Goal: Feedback & Contribution: Leave review/rating

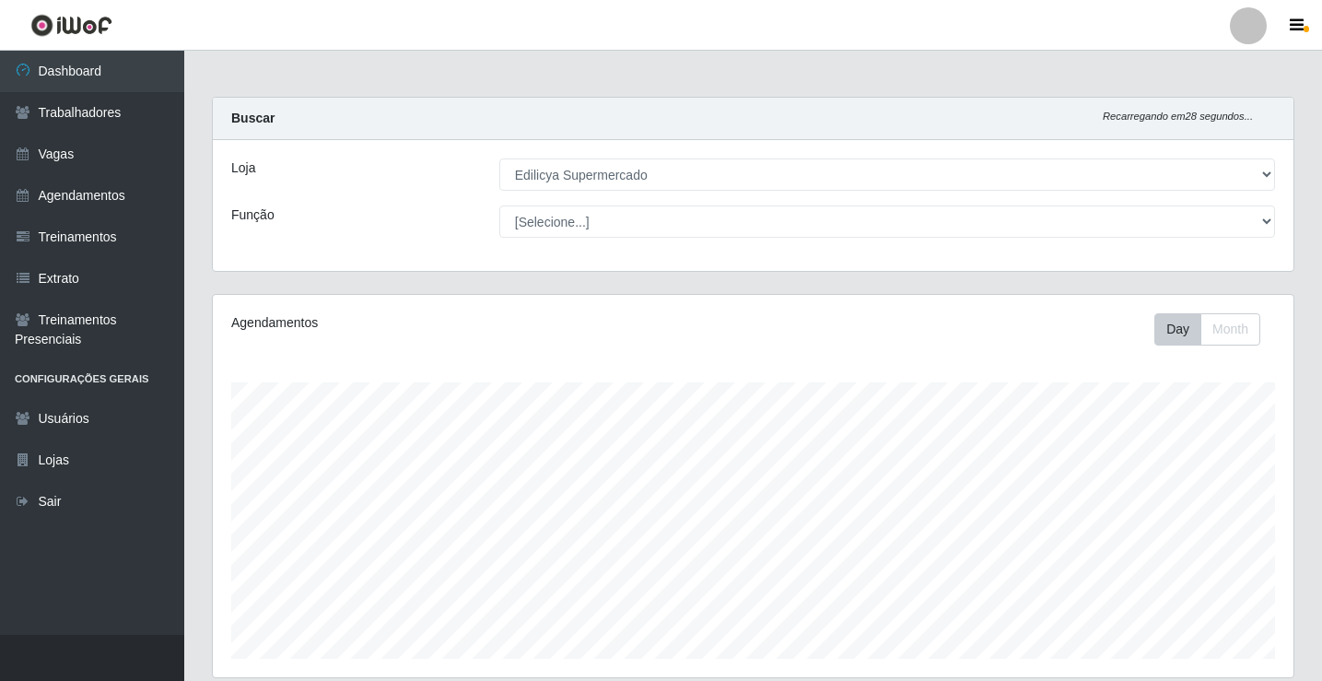
select select "460"
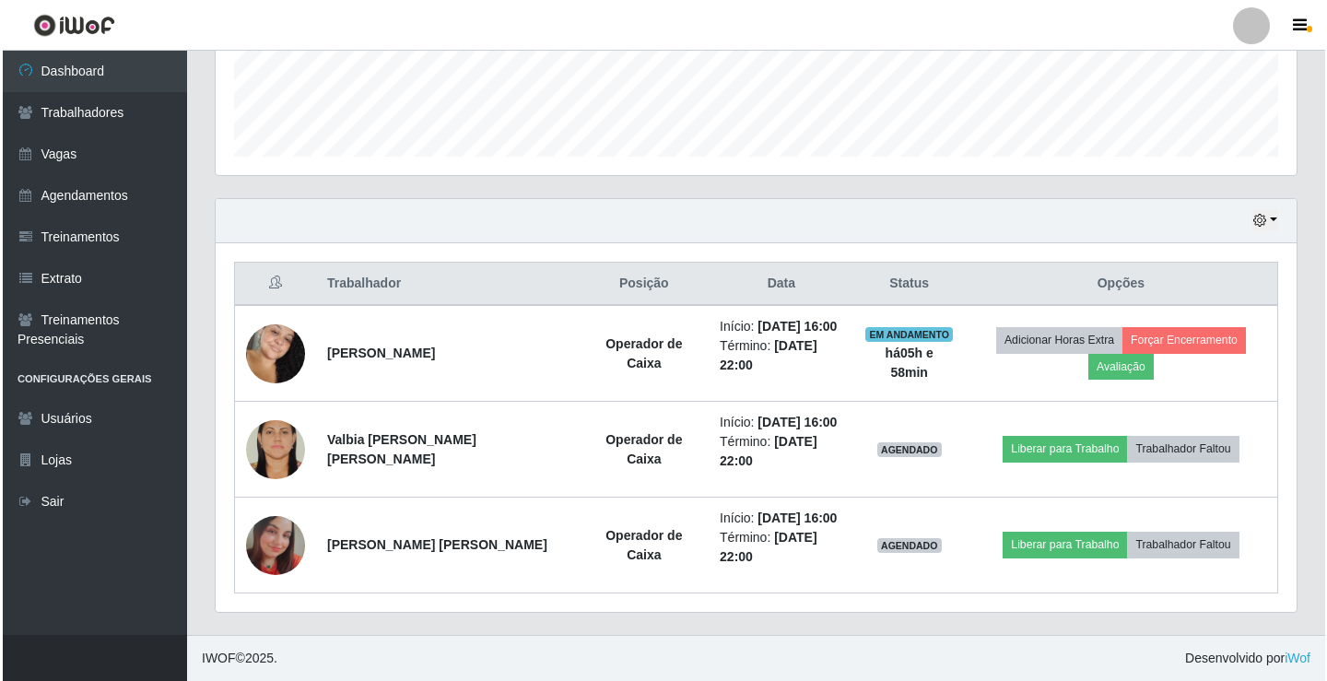
scroll to position [382, 1081]
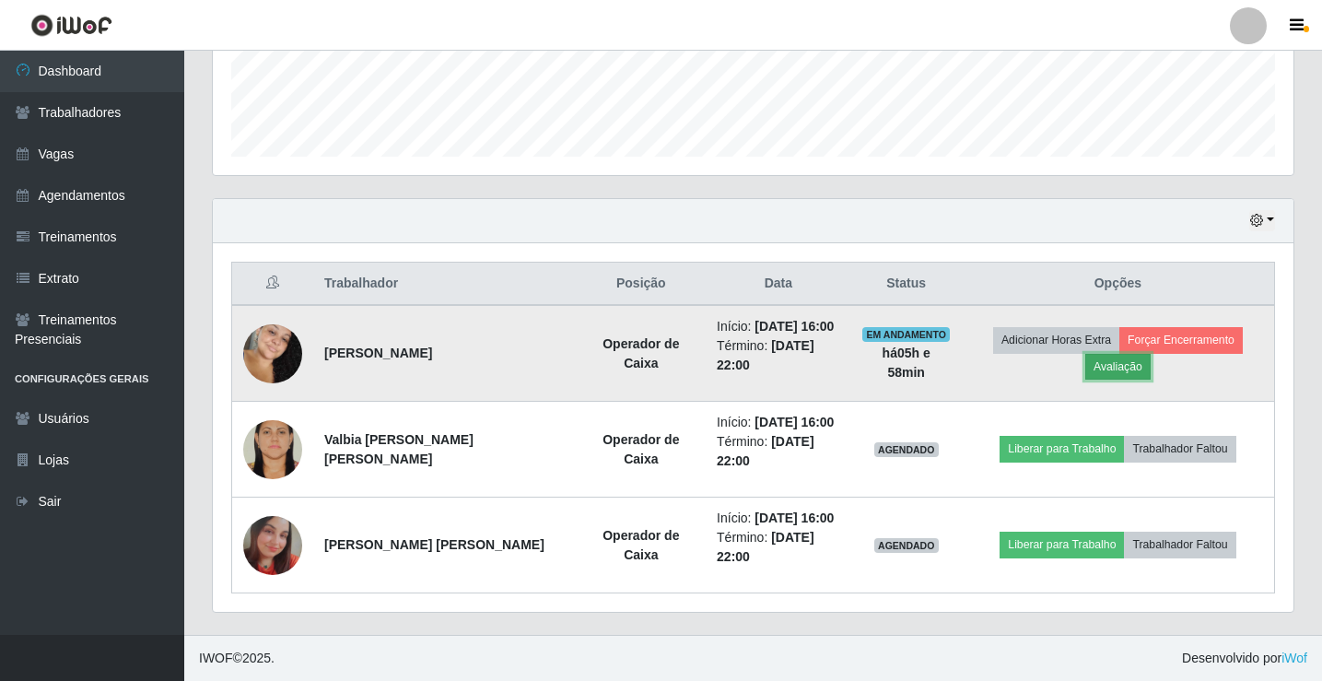
click at [1099, 370] on button "Avaliação" at bounding box center [1118, 367] width 65 height 26
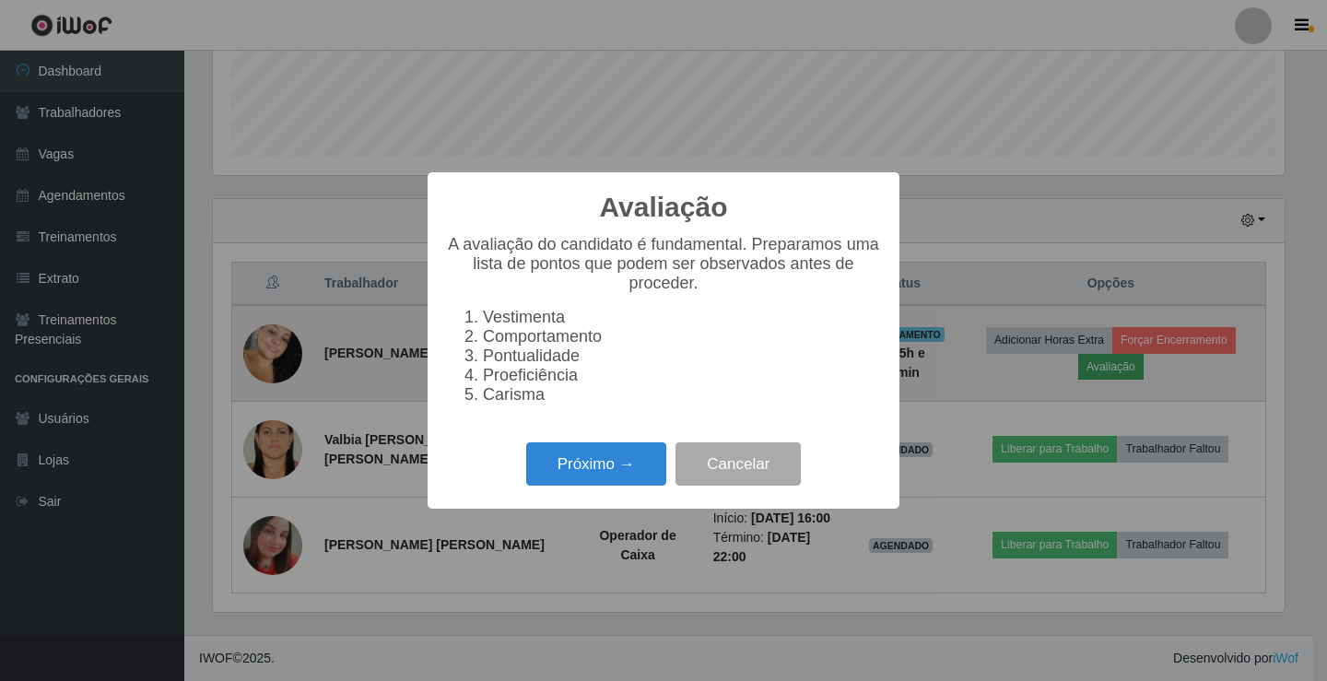
scroll to position [382, 1072]
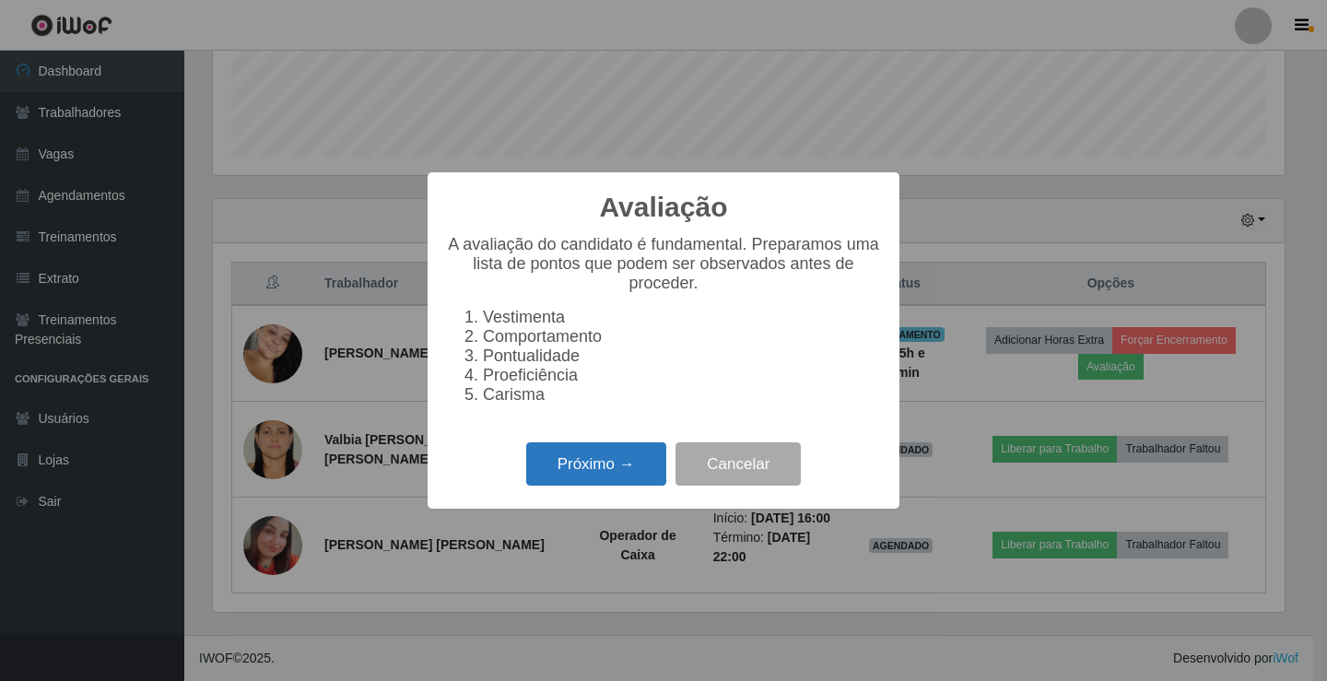
click at [633, 479] on button "Próximo →" at bounding box center [596, 463] width 140 height 43
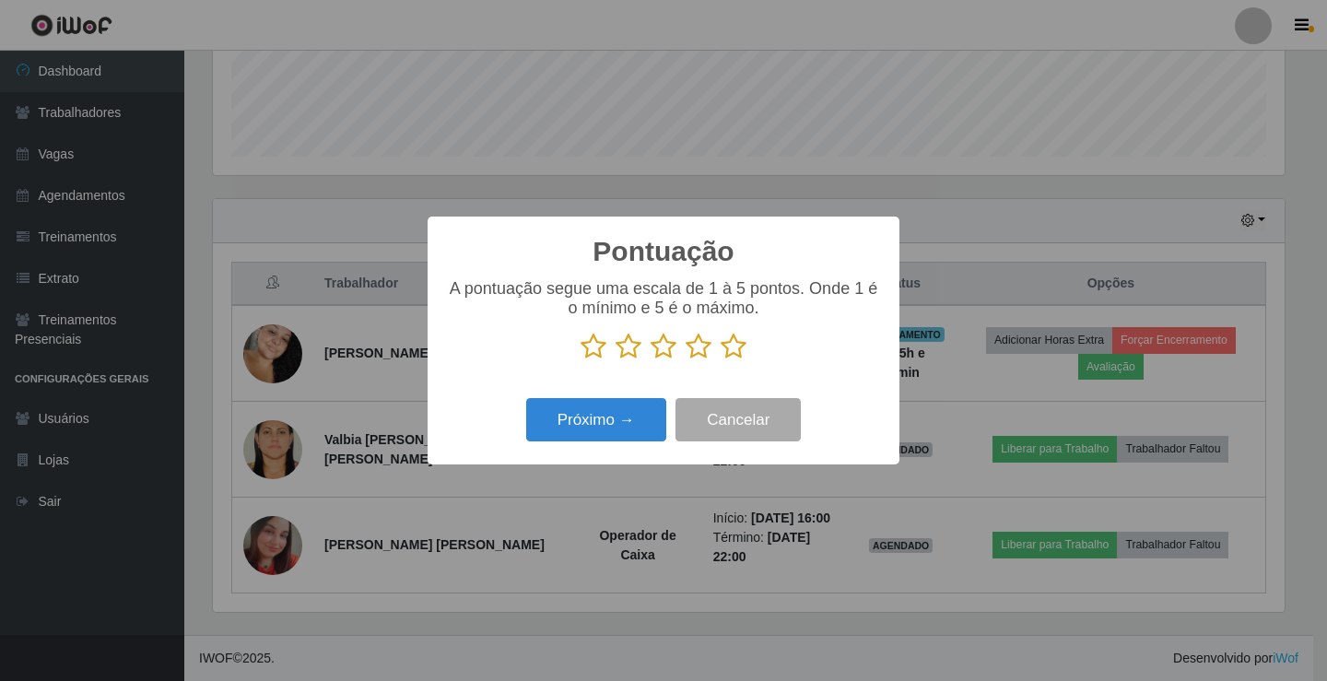
click at [735, 347] on icon at bounding box center [734, 347] width 26 height 28
click at [721, 360] on input "radio" at bounding box center [721, 360] width 0 height 0
click at [631, 430] on button "Próximo →" at bounding box center [596, 419] width 140 height 43
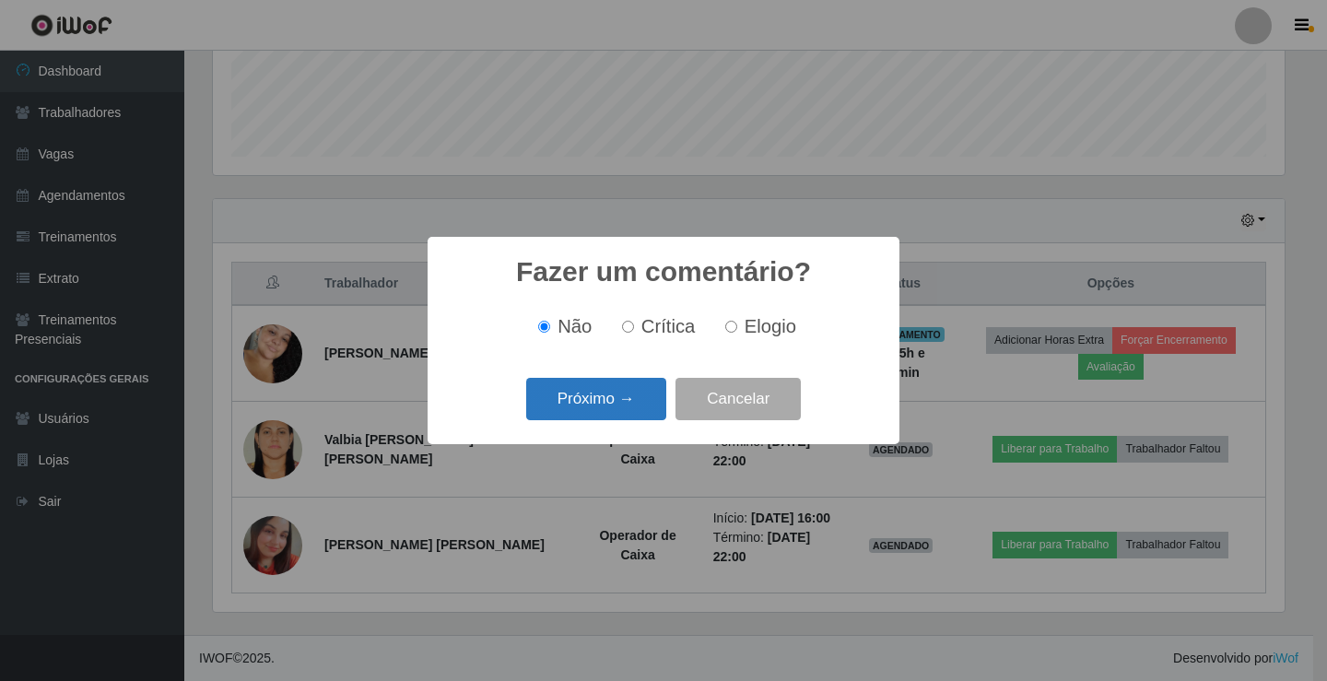
click at [634, 405] on button "Próximo →" at bounding box center [596, 399] width 140 height 43
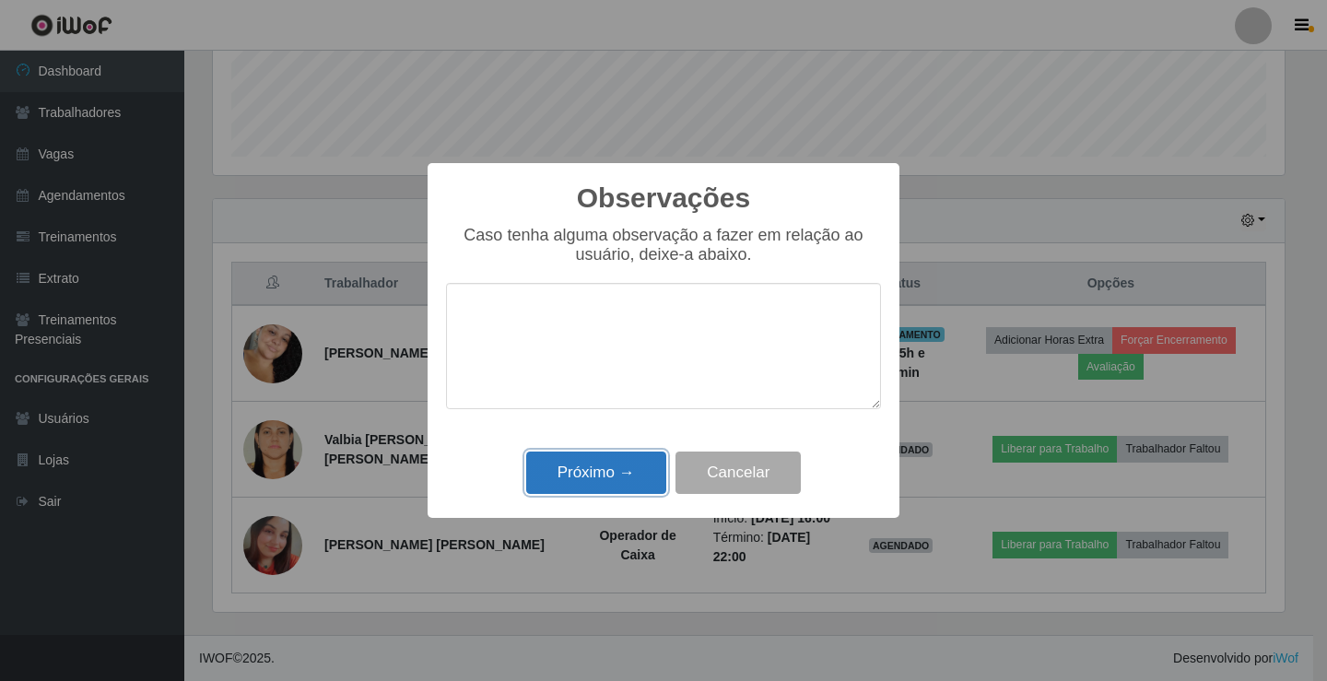
click at [631, 456] on button "Próximo →" at bounding box center [596, 473] width 140 height 43
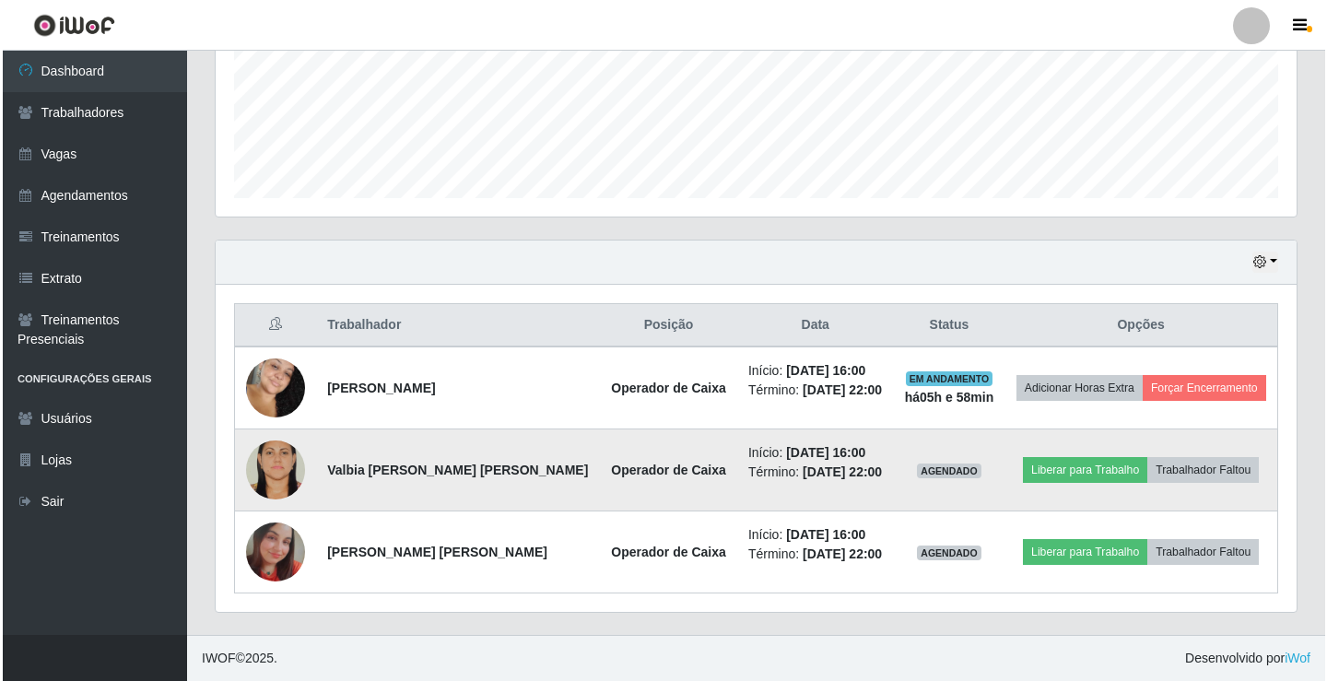
scroll to position [461, 0]
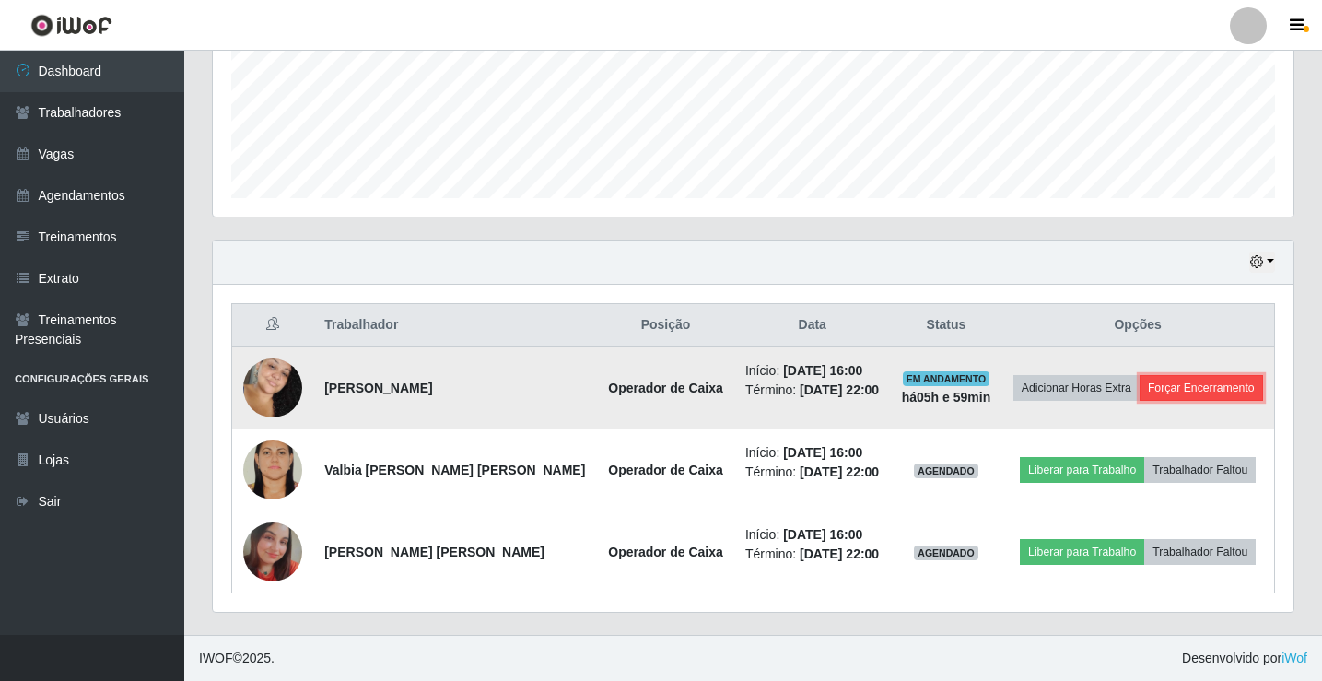
click at [1191, 381] on button "Forçar Encerramento" at bounding box center [1201, 388] width 123 height 26
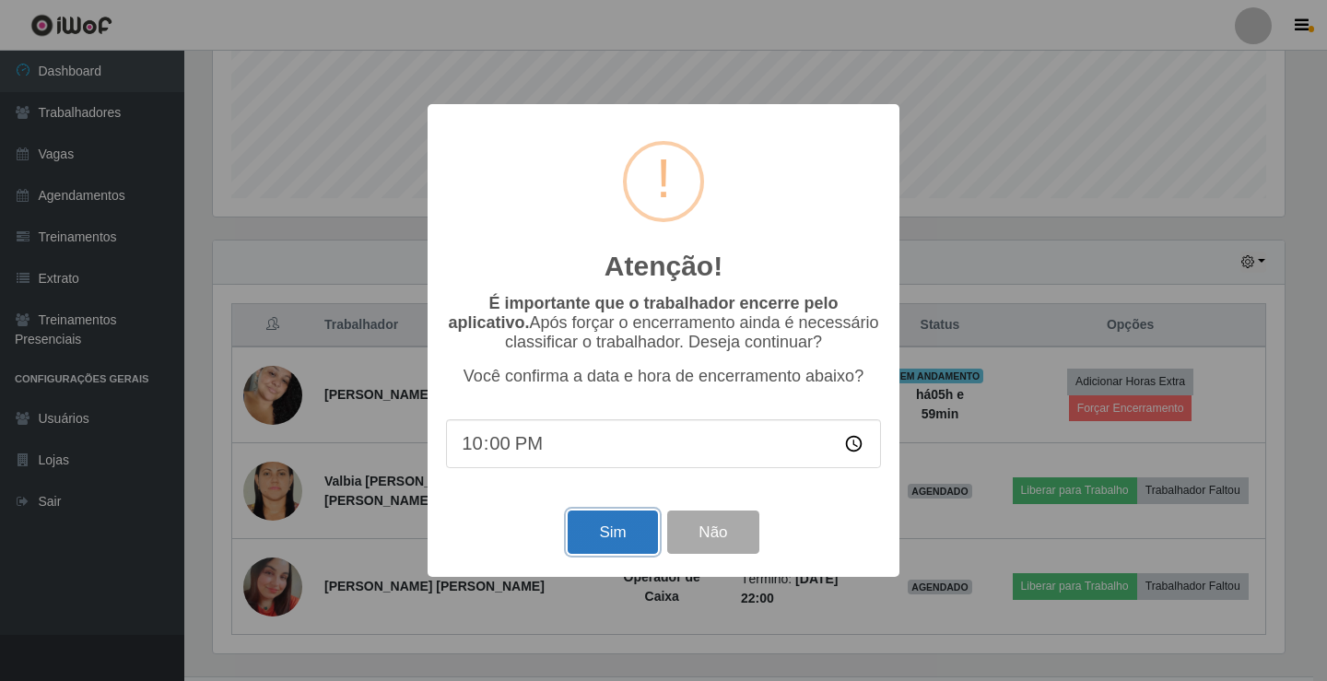
click at [612, 535] on button "Sim" at bounding box center [612, 532] width 89 height 43
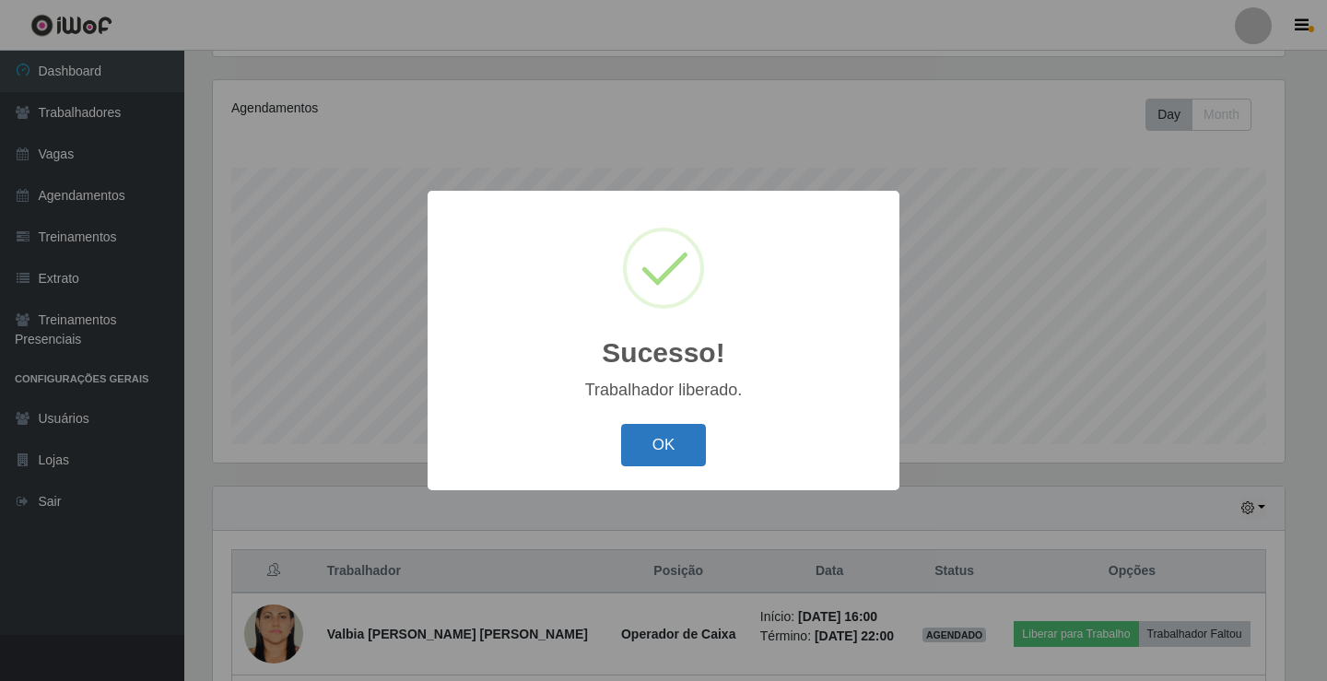
click at [703, 450] on button "OK" at bounding box center [664, 445] width 86 height 43
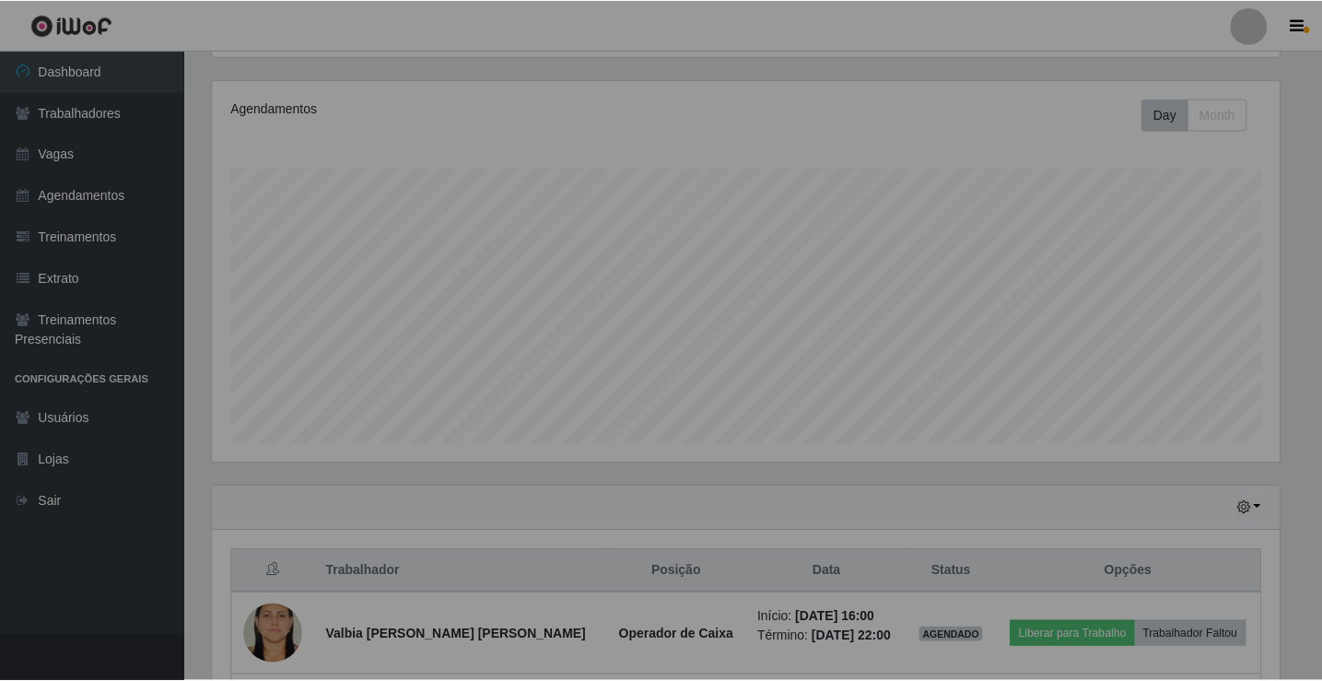
scroll to position [382, 1081]
